Goal: Information Seeking & Learning: Learn about a topic

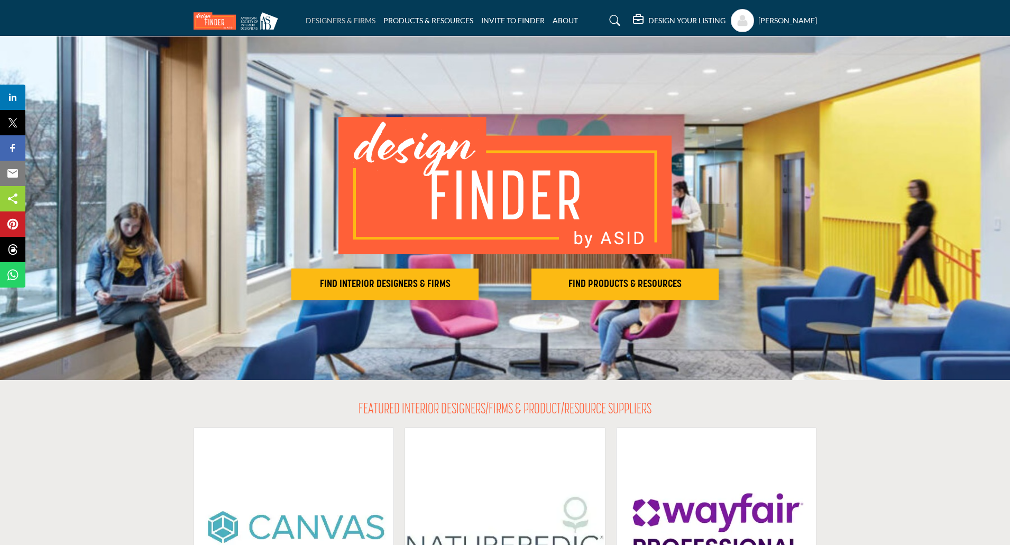
click at [334, 19] on link "DESIGNERS & FIRMS" at bounding box center [341, 20] width 70 height 9
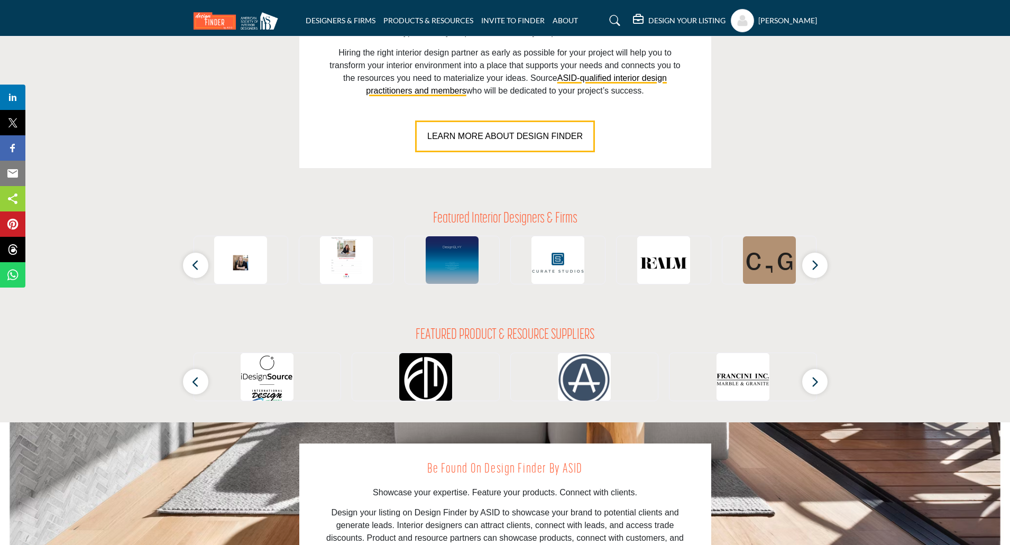
scroll to position [846, 0]
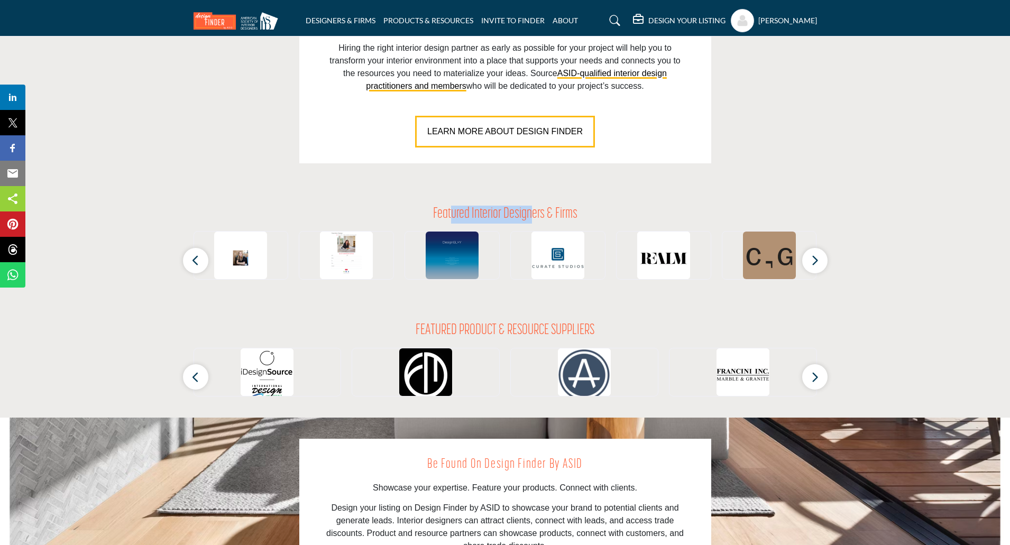
drag, startPoint x: 452, startPoint y: 214, endPoint x: 532, endPoint y: 210, distance: 79.9
click at [532, 210] on h2 "Featured Interior Designers & Firms" at bounding box center [505, 215] width 144 height 18
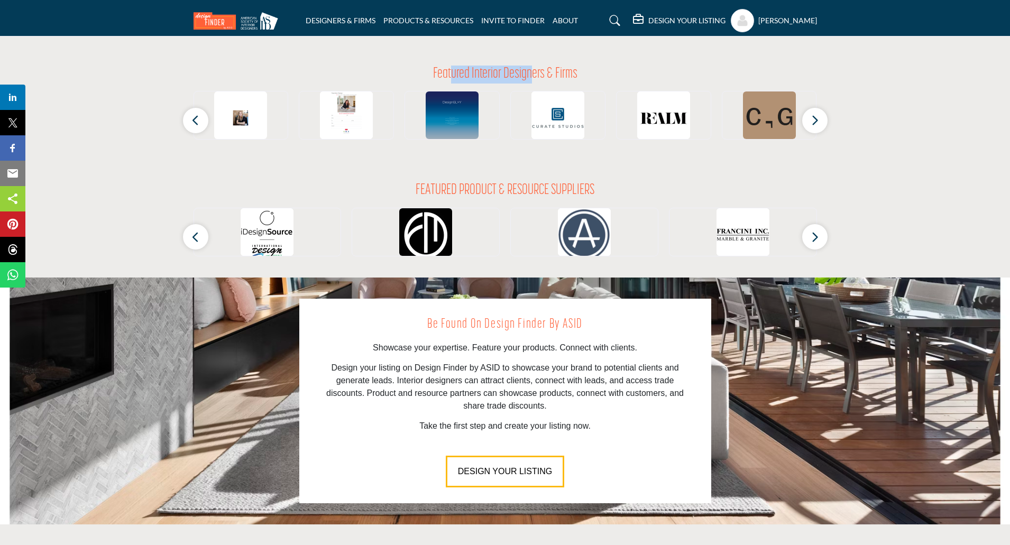
scroll to position [1004, 0]
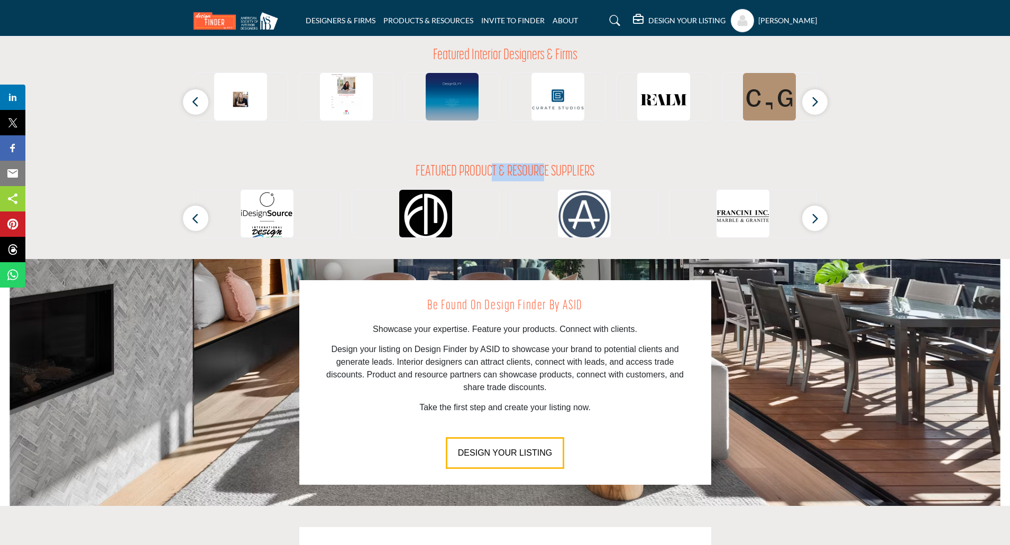
drag, startPoint x: 493, startPoint y: 171, endPoint x: 545, endPoint y: 169, distance: 51.3
click at [545, 169] on h2 "FEATURED PRODUCT & RESOURCE SUPPLIERS" at bounding box center [505, 172] width 179 height 18
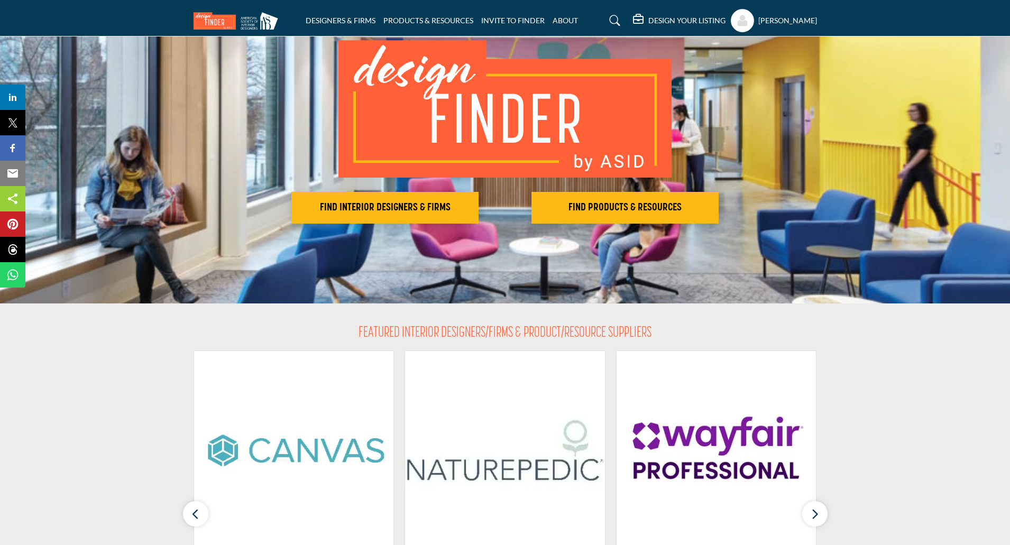
scroll to position [0, 0]
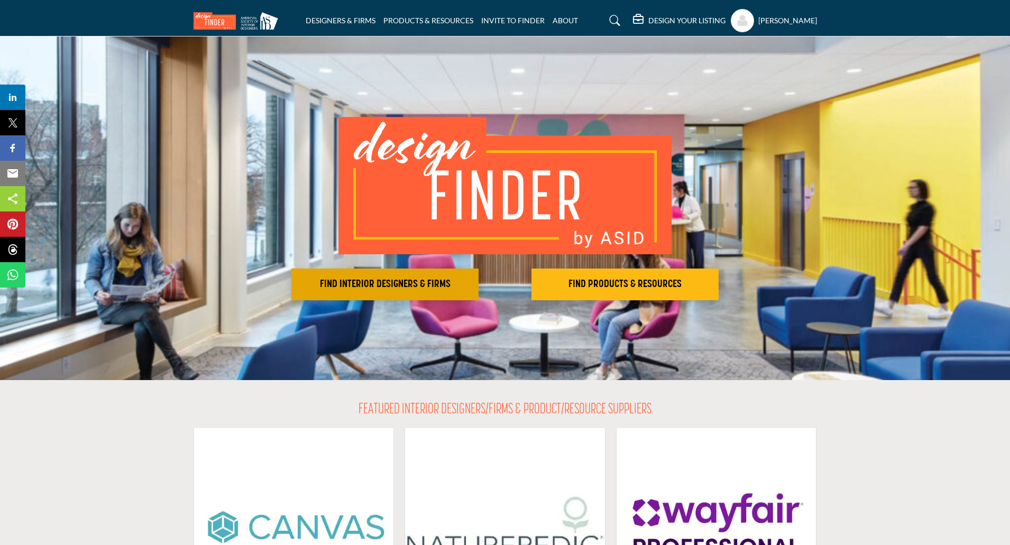
click at [402, 288] on h2 "FIND INTERIOR DESIGNERS & FIRMS" at bounding box center [384, 284] width 181 height 13
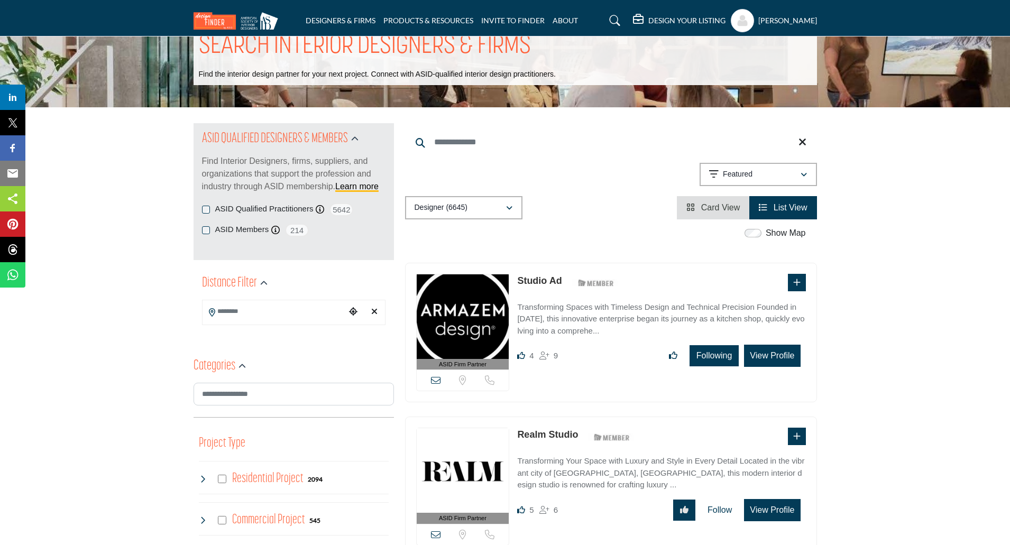
scroll to position [53, 0]
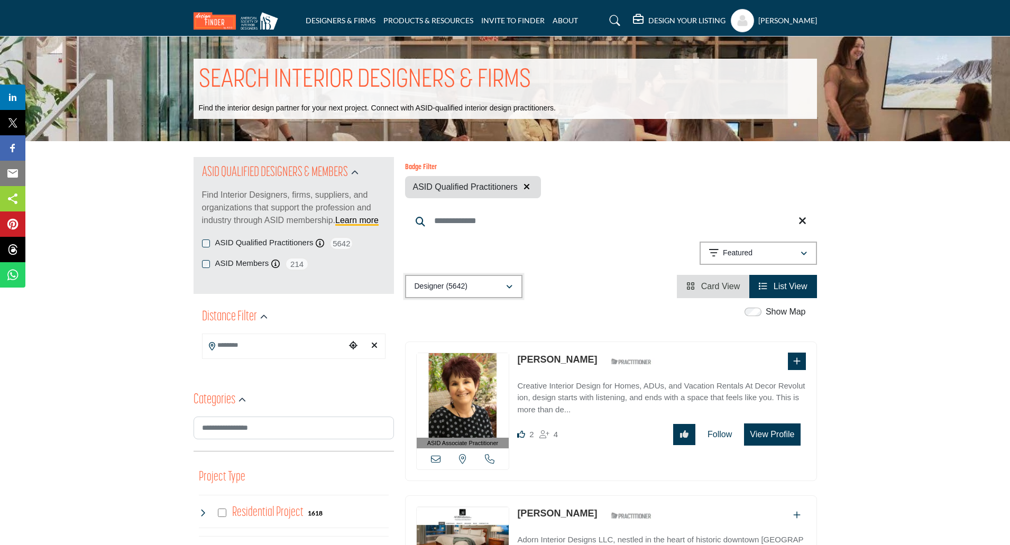
click at [485, 289] on div "Designer (5642)" at bounding box center [459, 286] width 91 height 13
click at [434, 362] on span "Projects" at bounding box center [430, 361] width 27 height 9
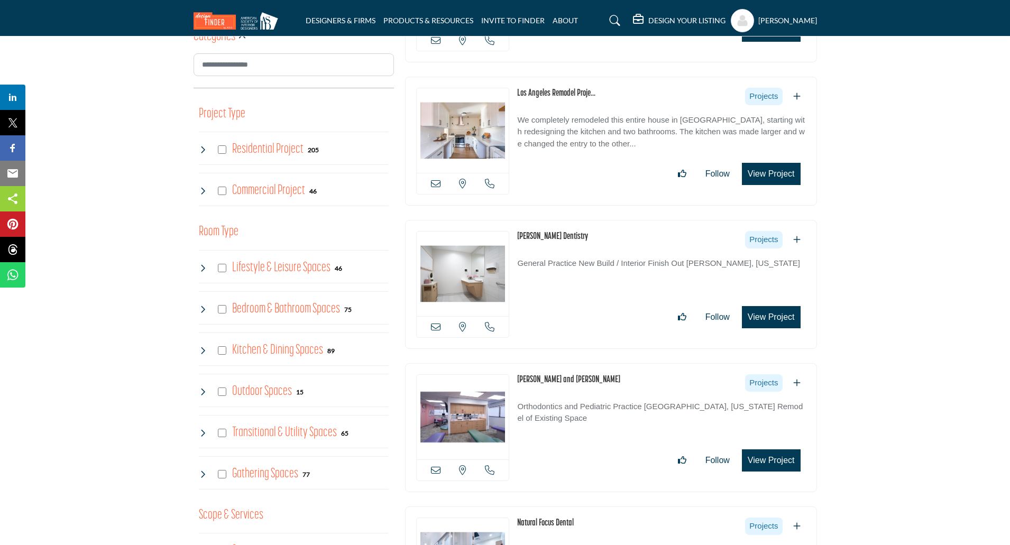
scroll to position [370, 0]
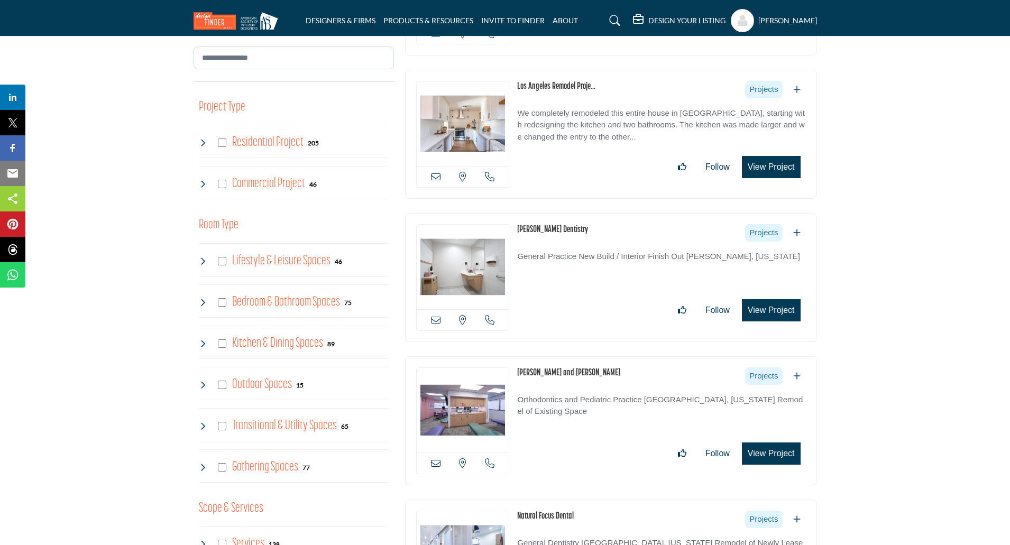
click at [542, 228] on link "Ashar Dentistry" at bounding box center [552, 230] width 71 height 10
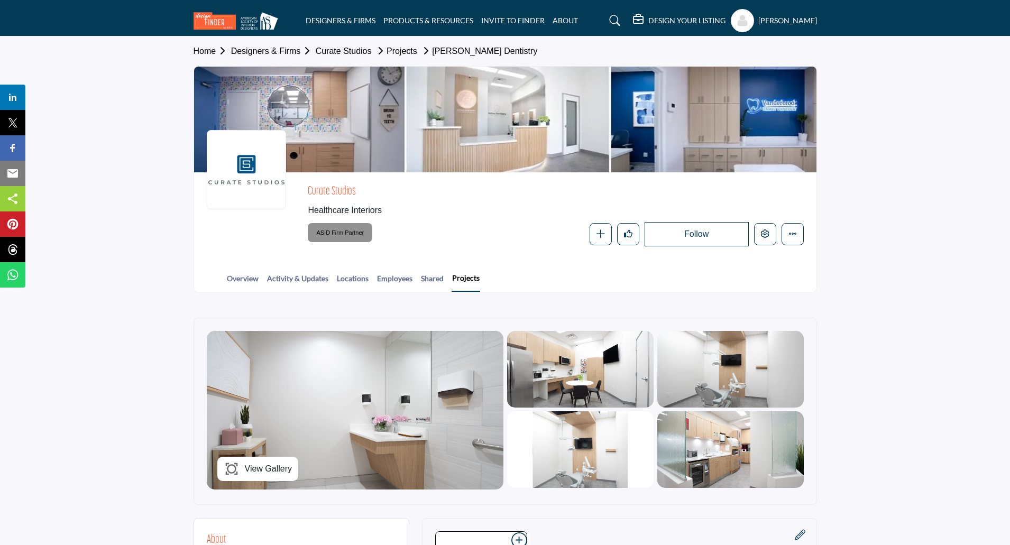
scroll to position [159, 0]
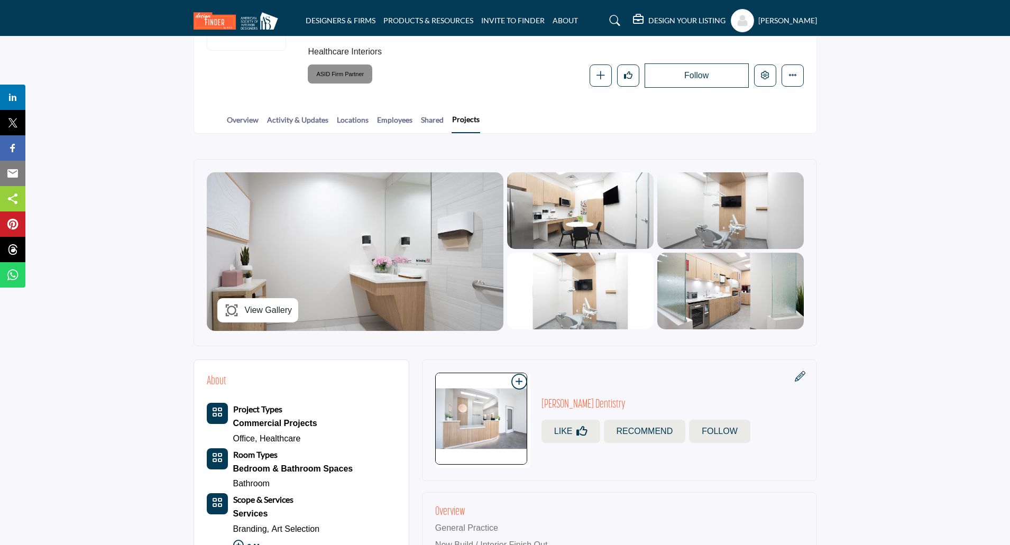
click at [262, 310] on span "View Gallery" at bounding box center [269, 310] width 48 height 13
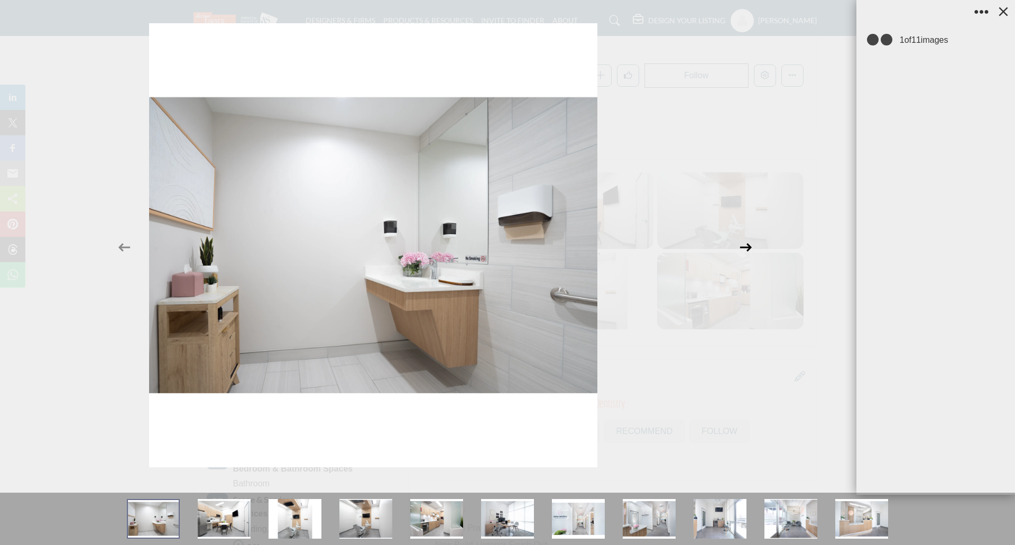
click at [751, 254] on icon at bounding box center [746, 247] width 20 height 20
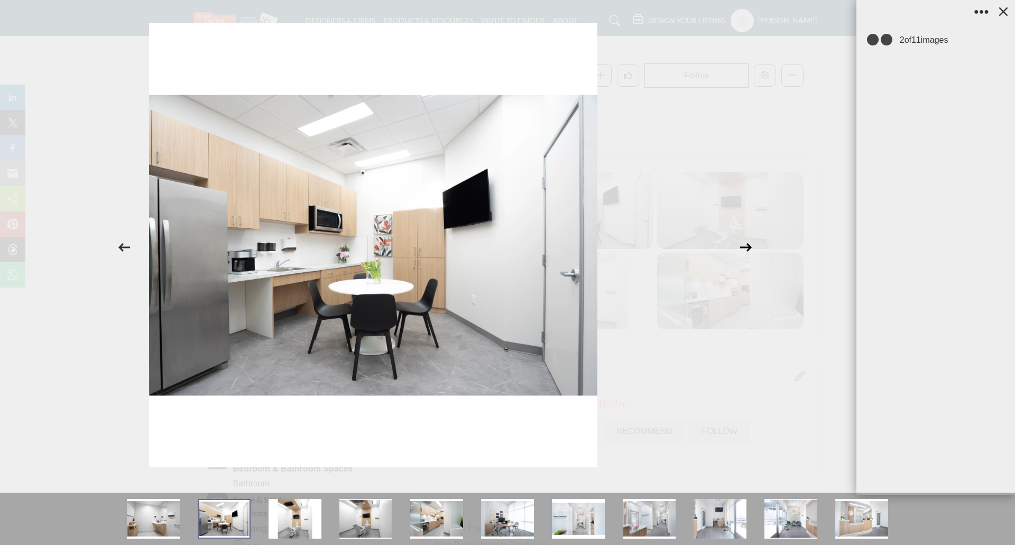
click at [750, 245] on icon at bounding box center [746, 247] width 20 height 20
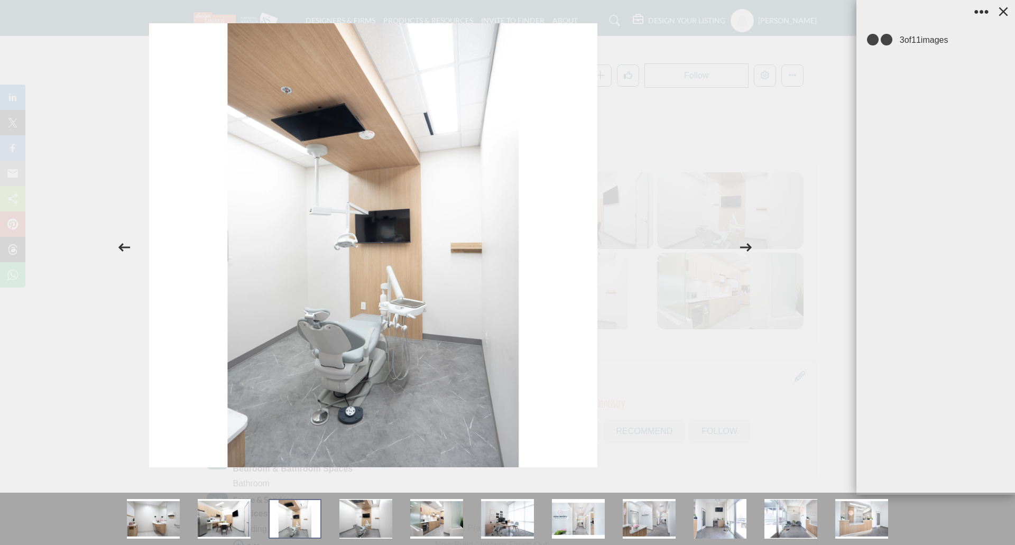
click at [757, 118] on div at bounding box center [507, 247] width 1015 height 495
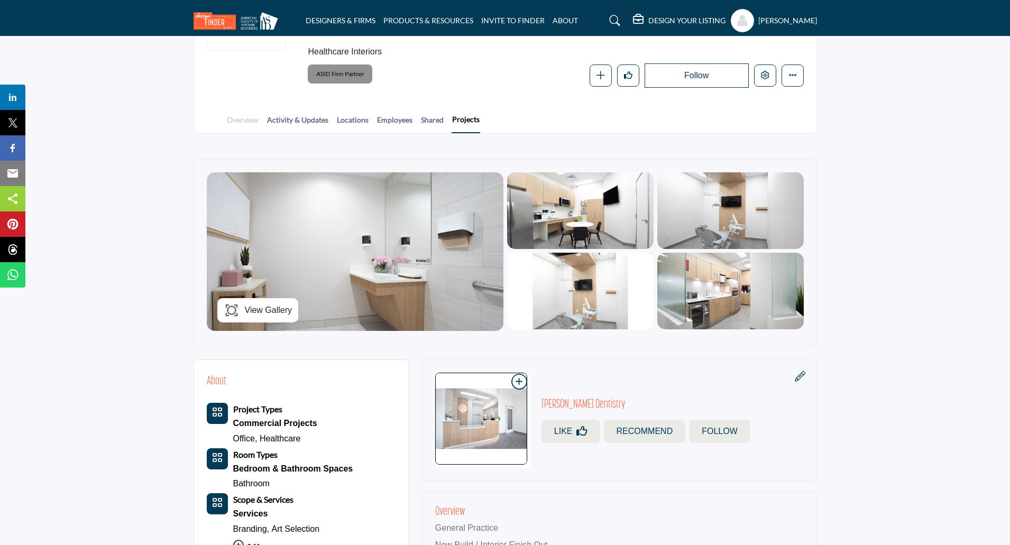
click at [239, 119] on link "Overview" at bounding box center [242, 123] width 33 height 19
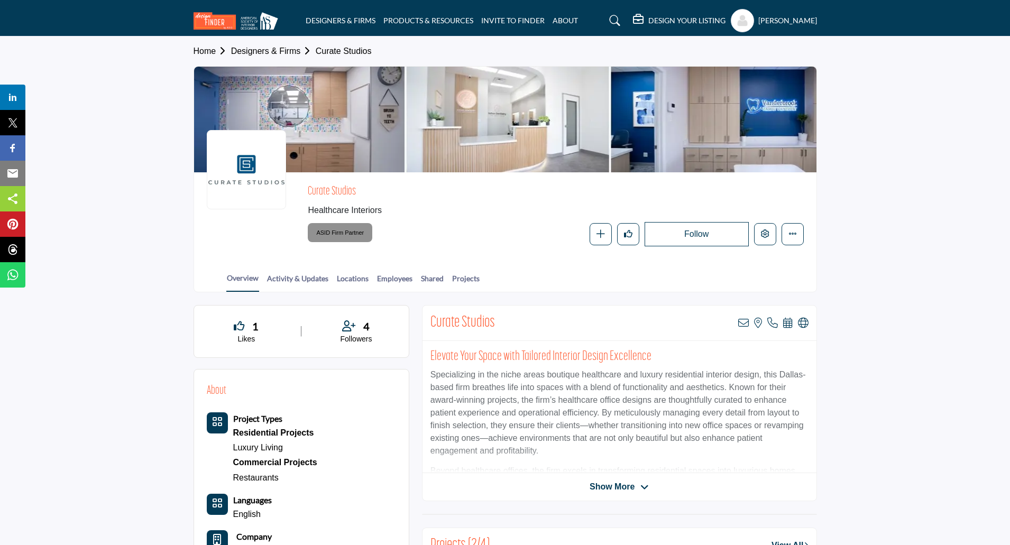
click at [656, 16] on h5 "DESIGN YOUR LISTING" at bounding box center [686, 21] width 77 height 10
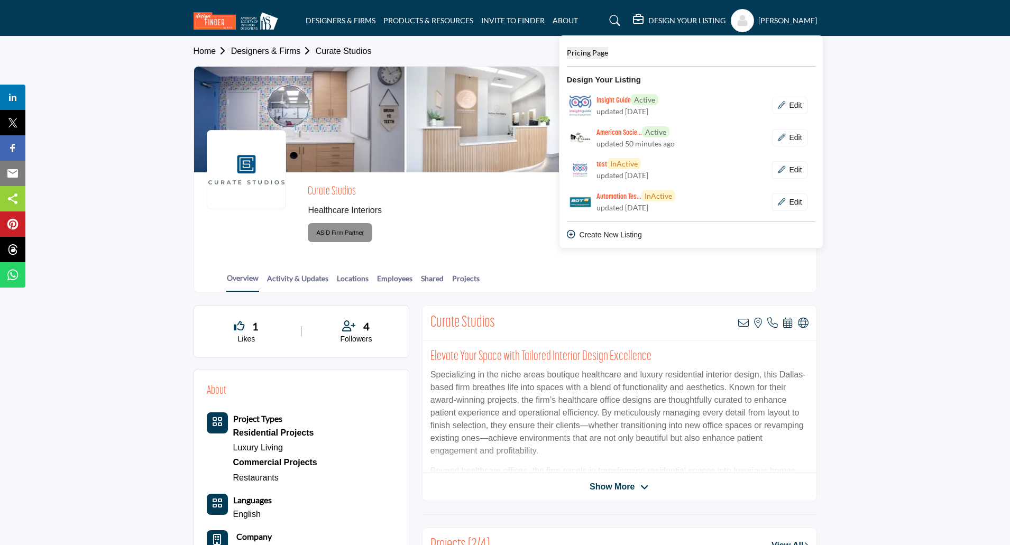
click at [586, 50] on span "Pricing Page" at bounding box center [587, 52] width 41 height 9
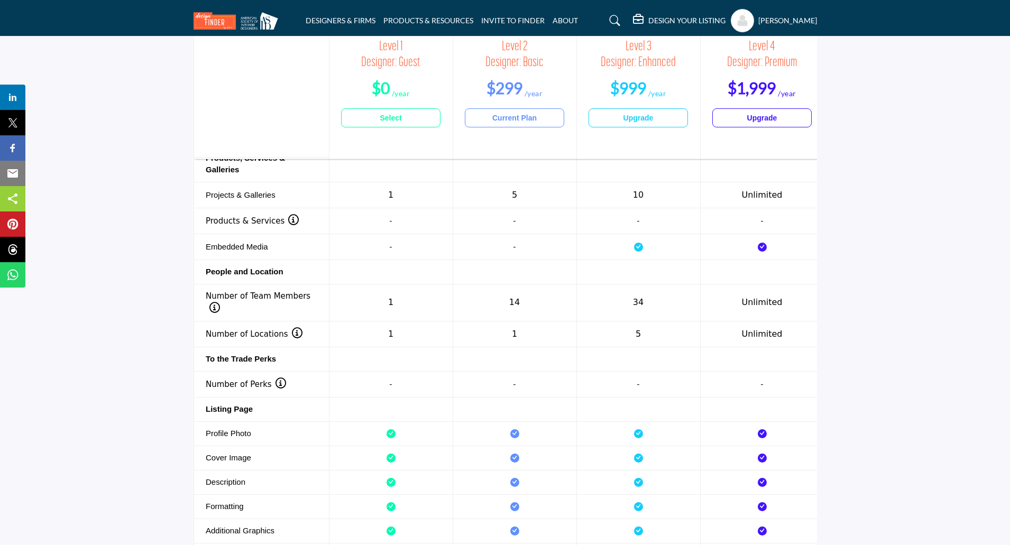
scroll to position [1216, 0]
